Goal: Transaction & Acquisition: Purchase product/service

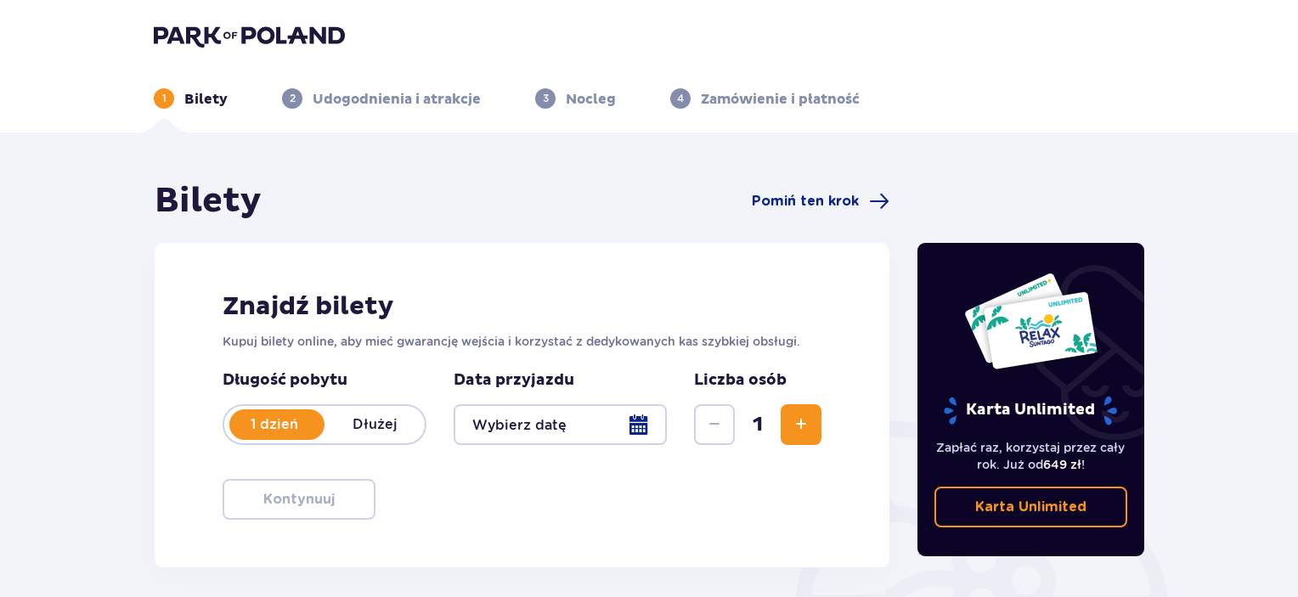
click at [620, 423] on div at bounding box center [559, 424] width 213 height 41
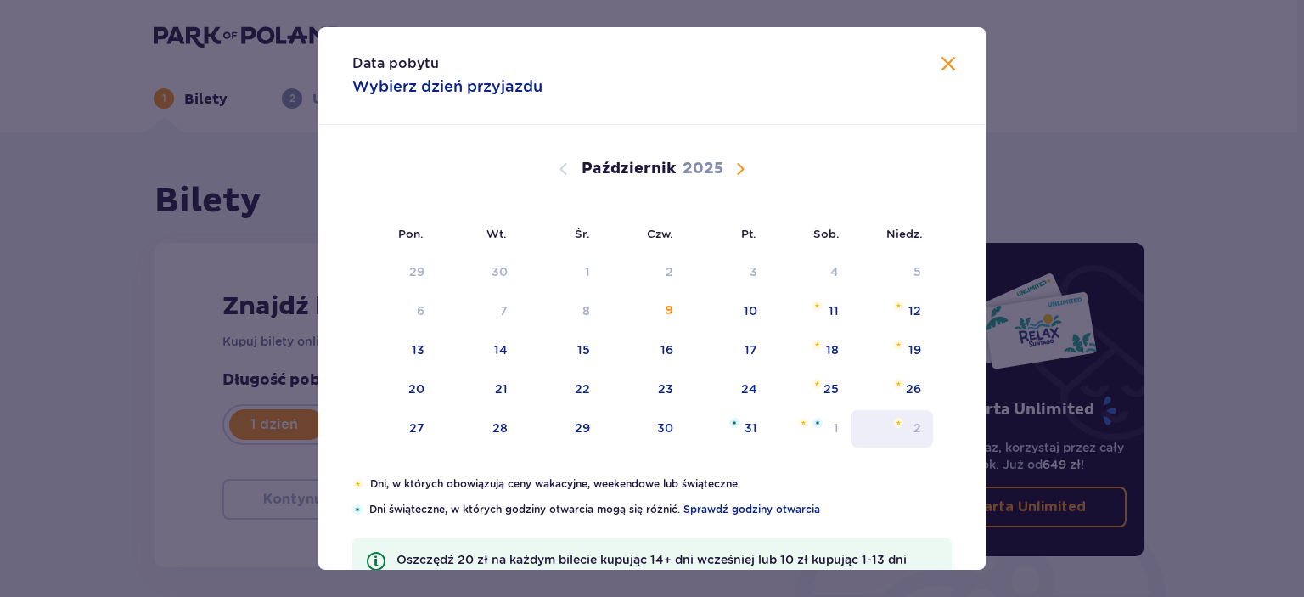
click at [896, 423] on img "niedziela, 2 listopada 2025" at bounding box center [898, 423] width 11 height 10
type input "[DATE]"
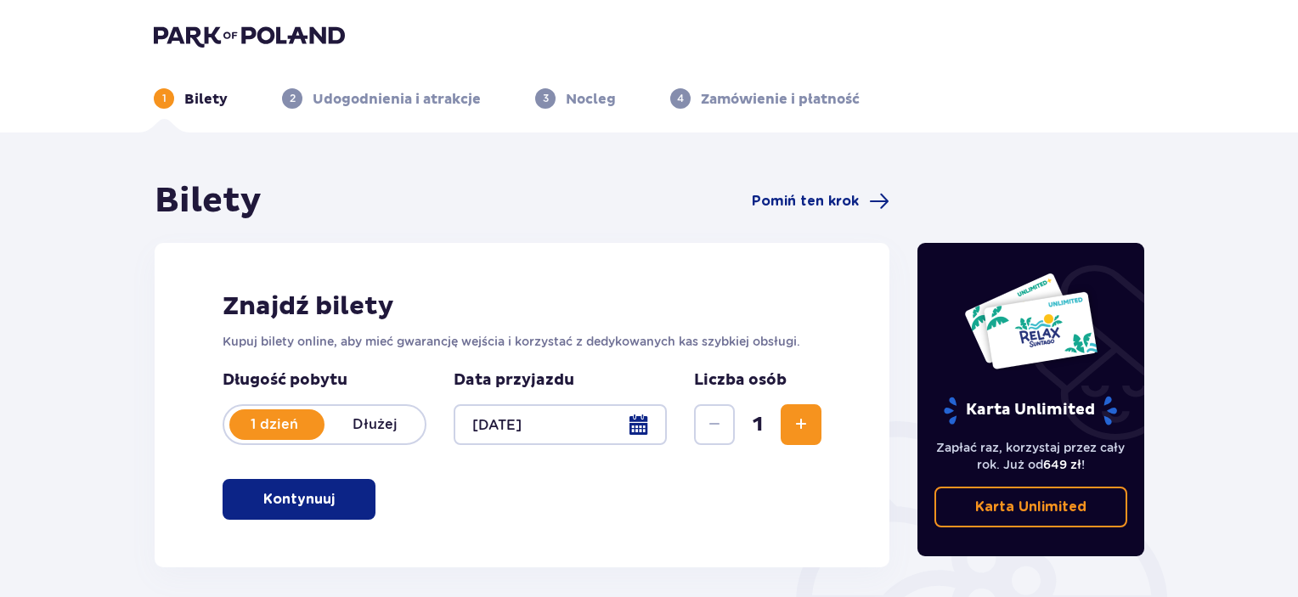
click at [797, 420] on span "Zwiększ" at bounding box center [801, 424] width 20 height 20
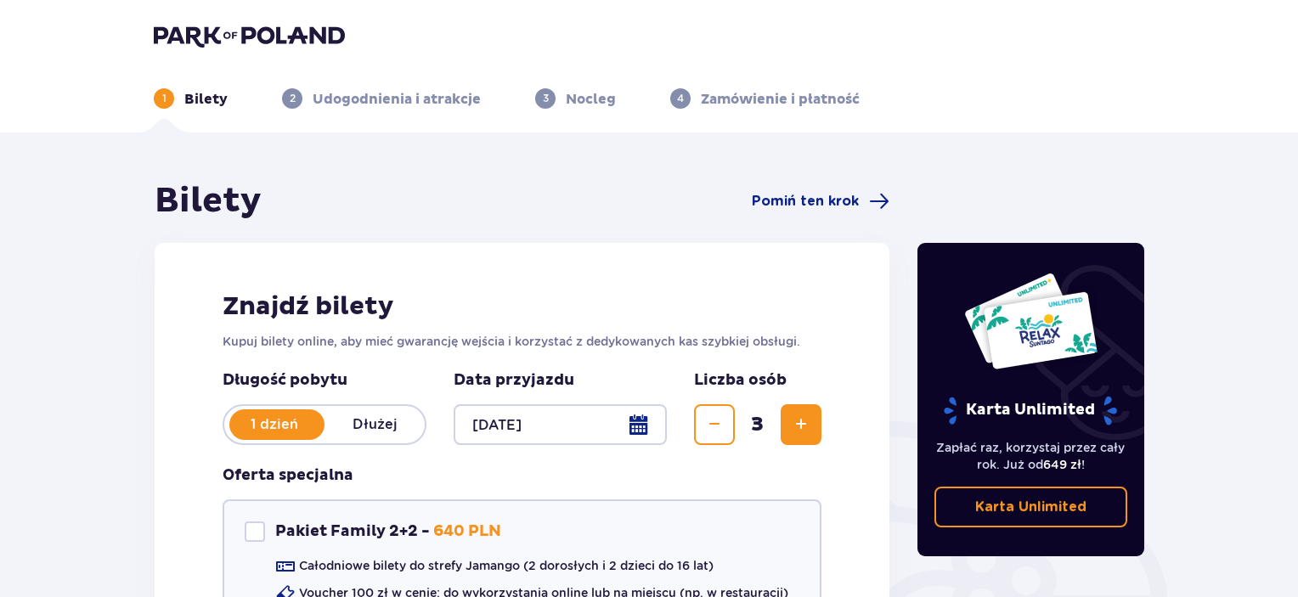
click at [797, 420] on span "Zwiększ" at bounding box center [801, 424] width 20 height 20
click at [797, 421] on span "Zwiększ" at bounding box center [801, 424] width 20 height 20
click at [797, 422] on span "Zwiększ" at bounding box center [801, 424] width 20 height 20
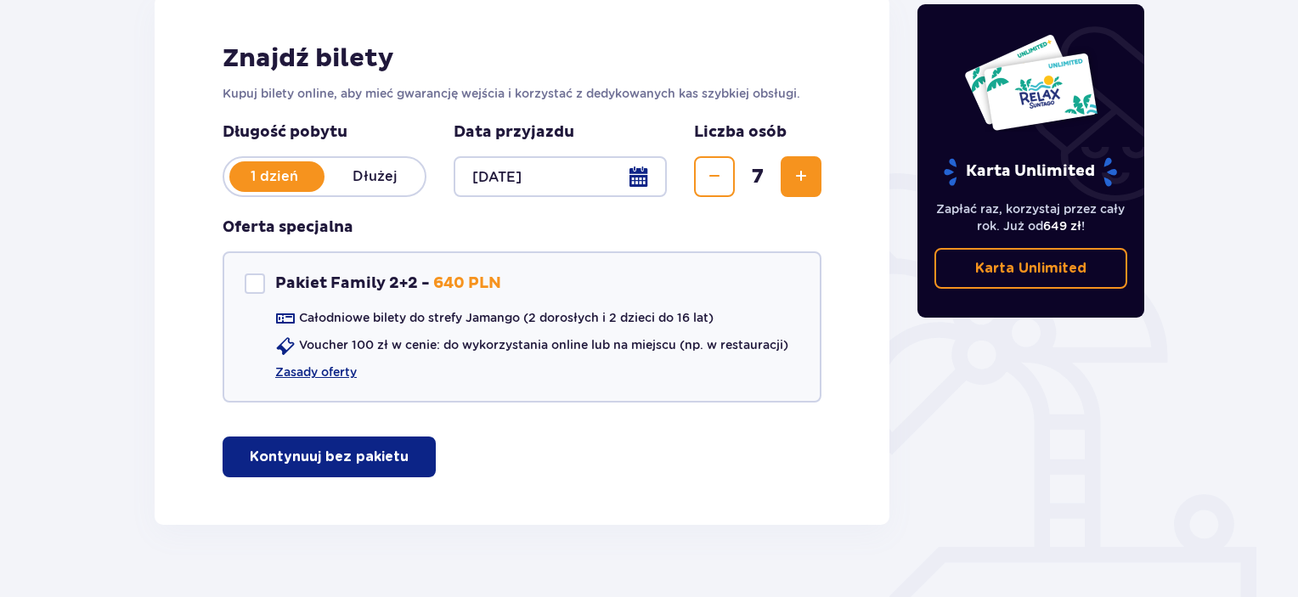
scroll to position [255, 0]
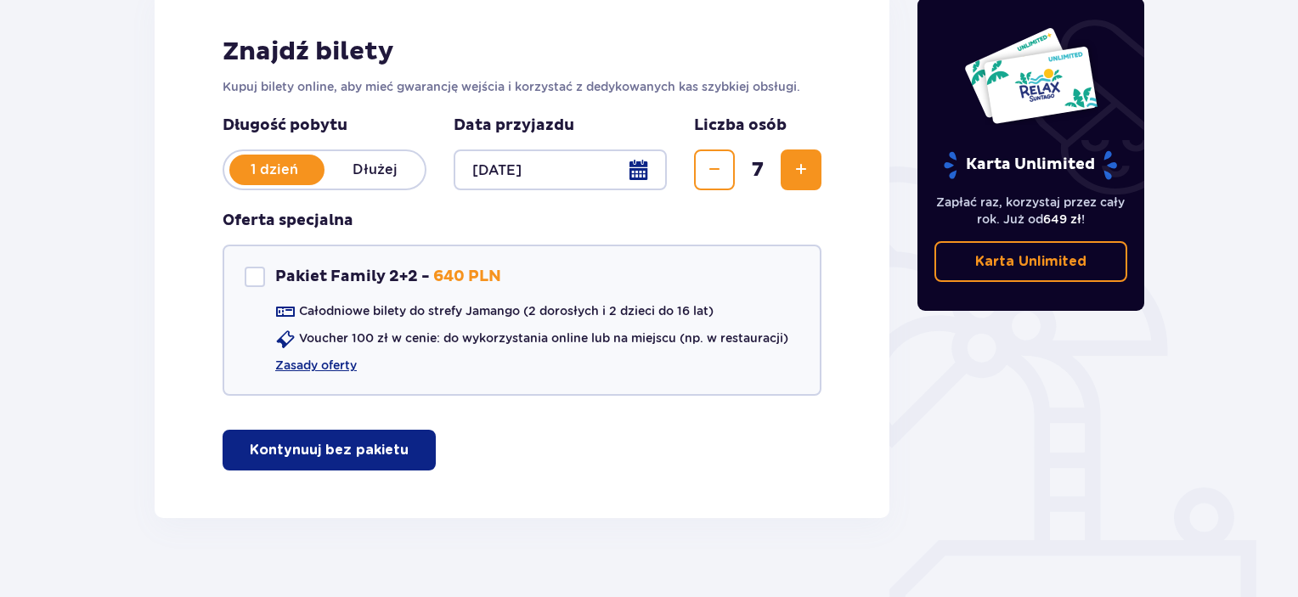
click at [796, 172] on span "Zwiększ" at bounding box center [801, 170] width 20 height 20
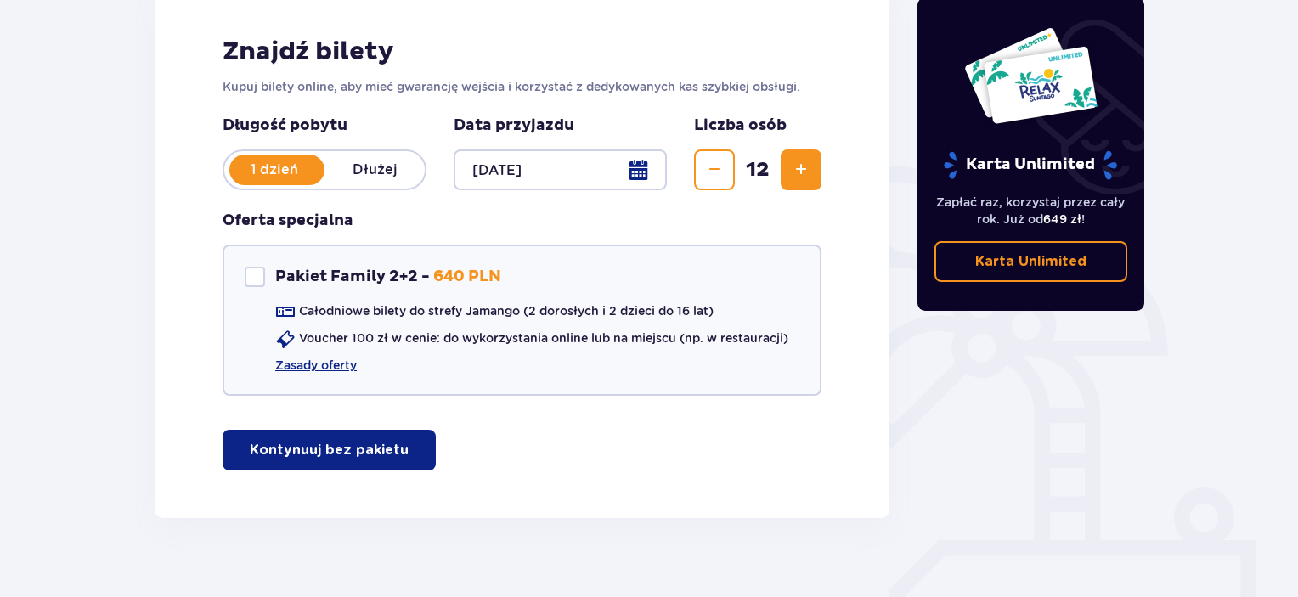
click at [796, 172] on span "Zwiększ" at bounding box center [801, 170] width 20 height 20
click at [796, 173] on span "Zwiększ" at bounding box center [801, 170] width 20 height 20
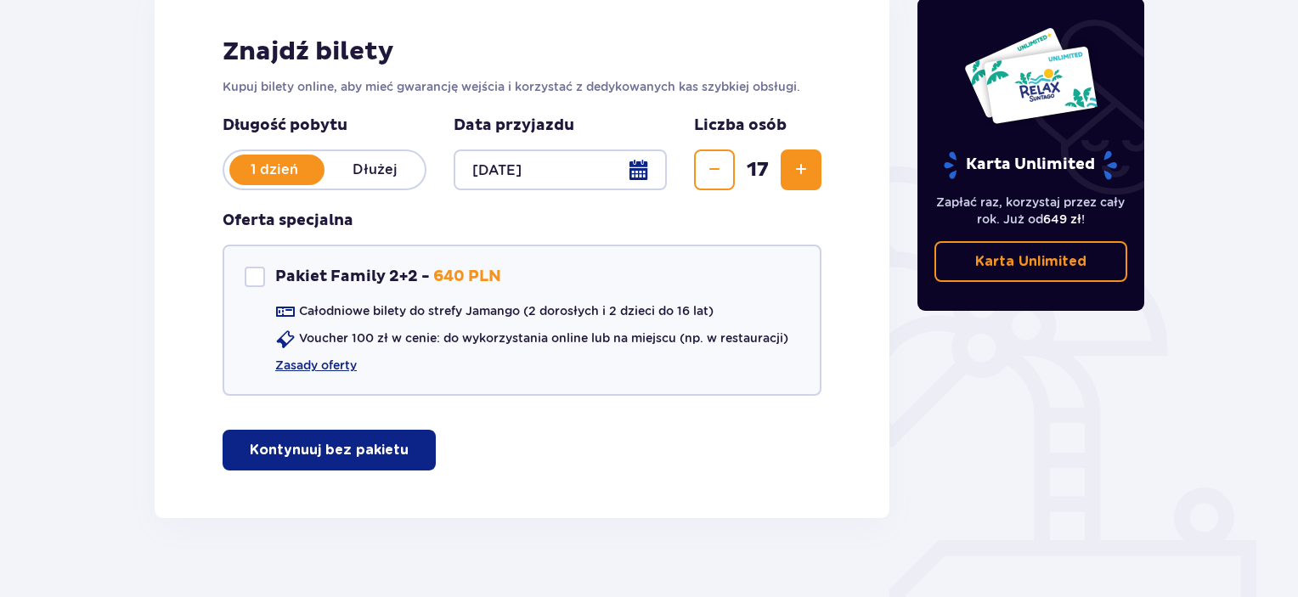
click at [796, 173] on span "Zwiększ" at bounding box center [801, 170] width 20 height 20
click at [796, 174] on span "Zwiększ" at bounding box center [801, 170] width 20 height 20
click at [798, 174] on span "Zwiększ" at bounding box center [801, 170] width 20 height 20
click at [798, 173] on span "Zwiększ" at bounding box center [801, 170] width 20 height 20
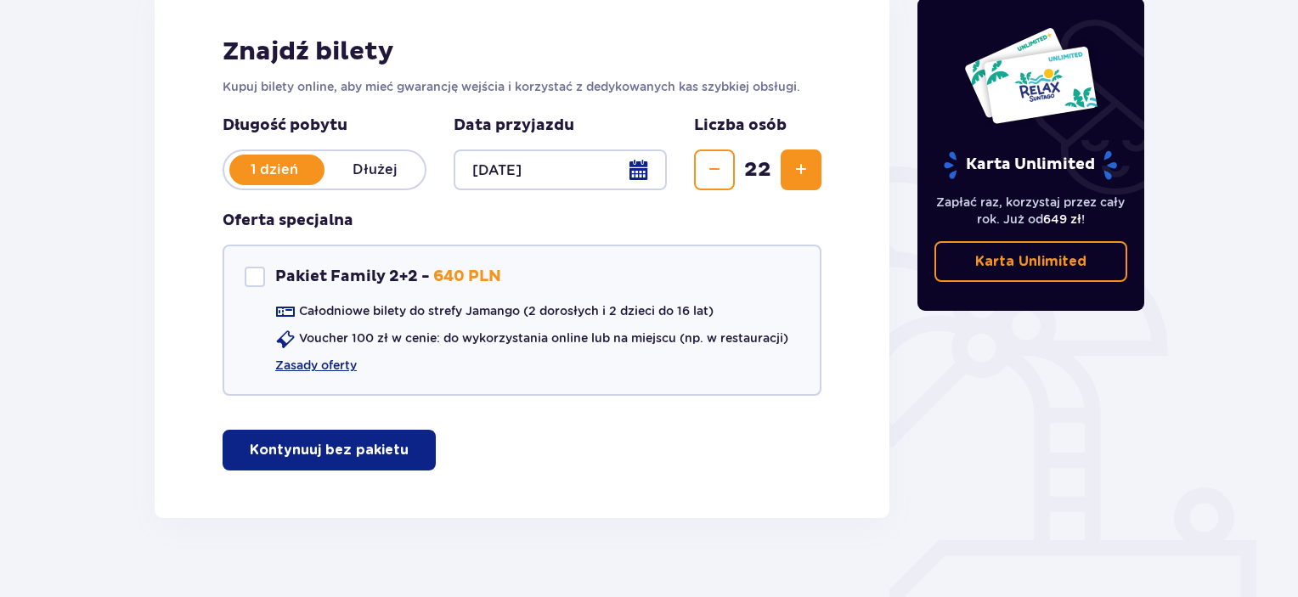
click at [798, 173] on span "Zwiększ" at bounding box center [801, 170] width 20 height 20
